Goal: Task Accomplishment & Management: Use online tool/utility

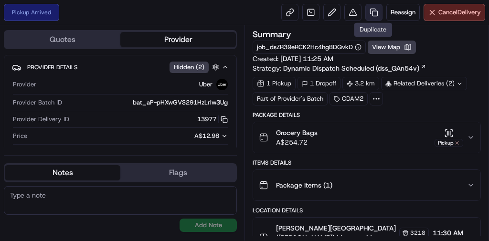
click at [377, 11] on link at bounding box center [373, 12] width 17 height 17
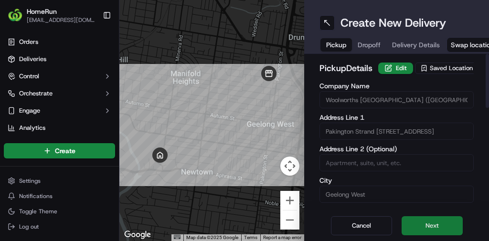
click at [414, 223] on button "Next" at bounding box center [431, 225] width 61 height 19
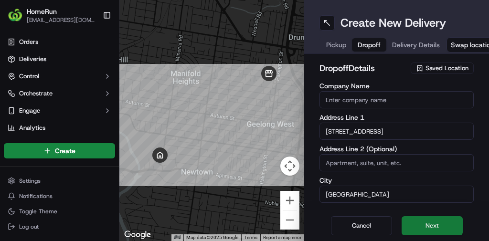
click at [418, 221] on button "Next" at bounding box center [431, 225] width 61 height 19
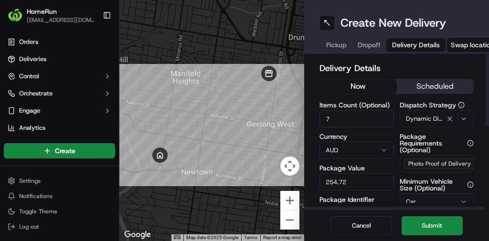
click at [360, 86] on button "now" at bounding box center [358, 86] width 77 height 14
click at [350, 86] on button "now" at bounding box center [358, 86] width 77 height 14
click at [427, 222] on button "Submit" at bounding box center [431, 225] width 61 height 19
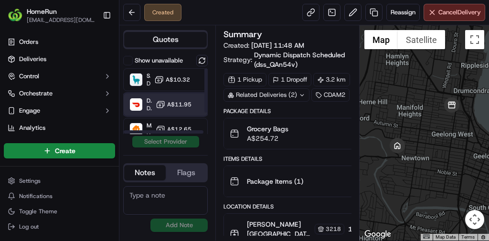
click at [144, 104] on div "DoorDash Dropoff ETA 48 minutes" at bounding box center [140, 104] width 22 height 15
click at [176, 141] on button "Assign Provider" at bounding box center [166, 141] width 68 height 11
